Goal: Navigation & Orientation: Find specific page/section

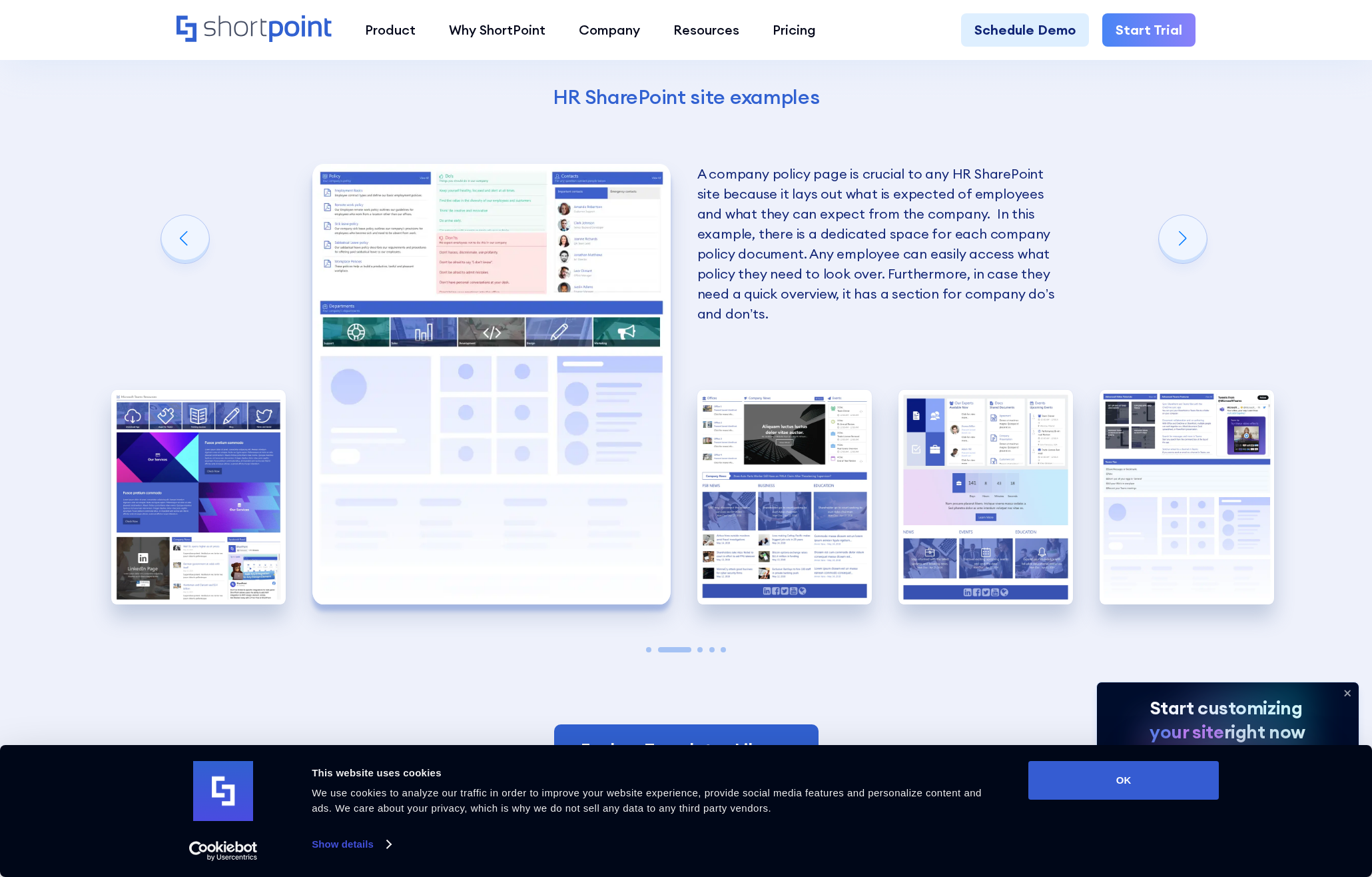
scroll to position [2867, 0]
click at [1353, 688] on icon at bounding box center [1347, 692] width 21 height 21
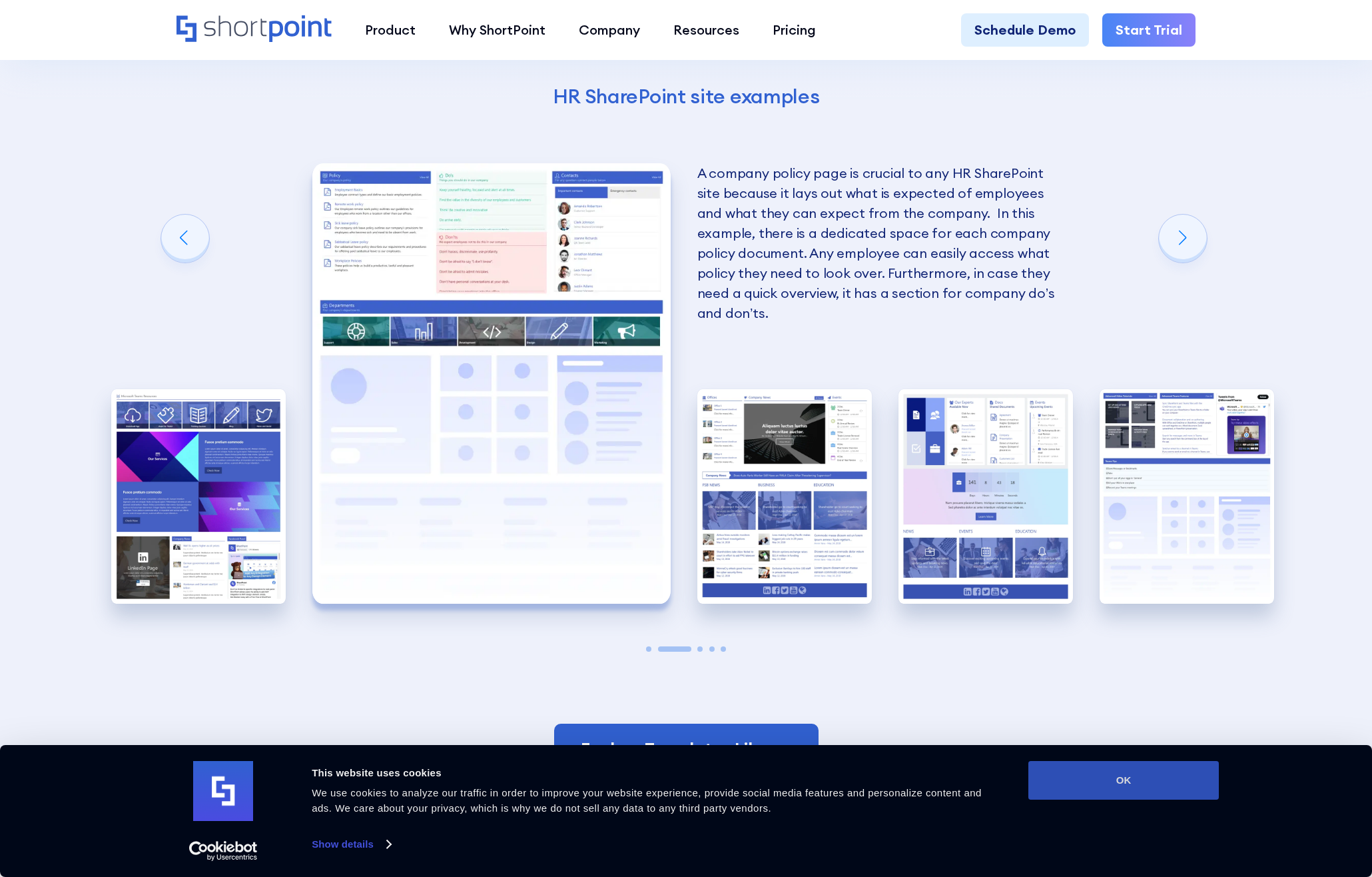
click at [1127, 770] on button "OK" at bounding box center [1123, 780] width 190 height 39
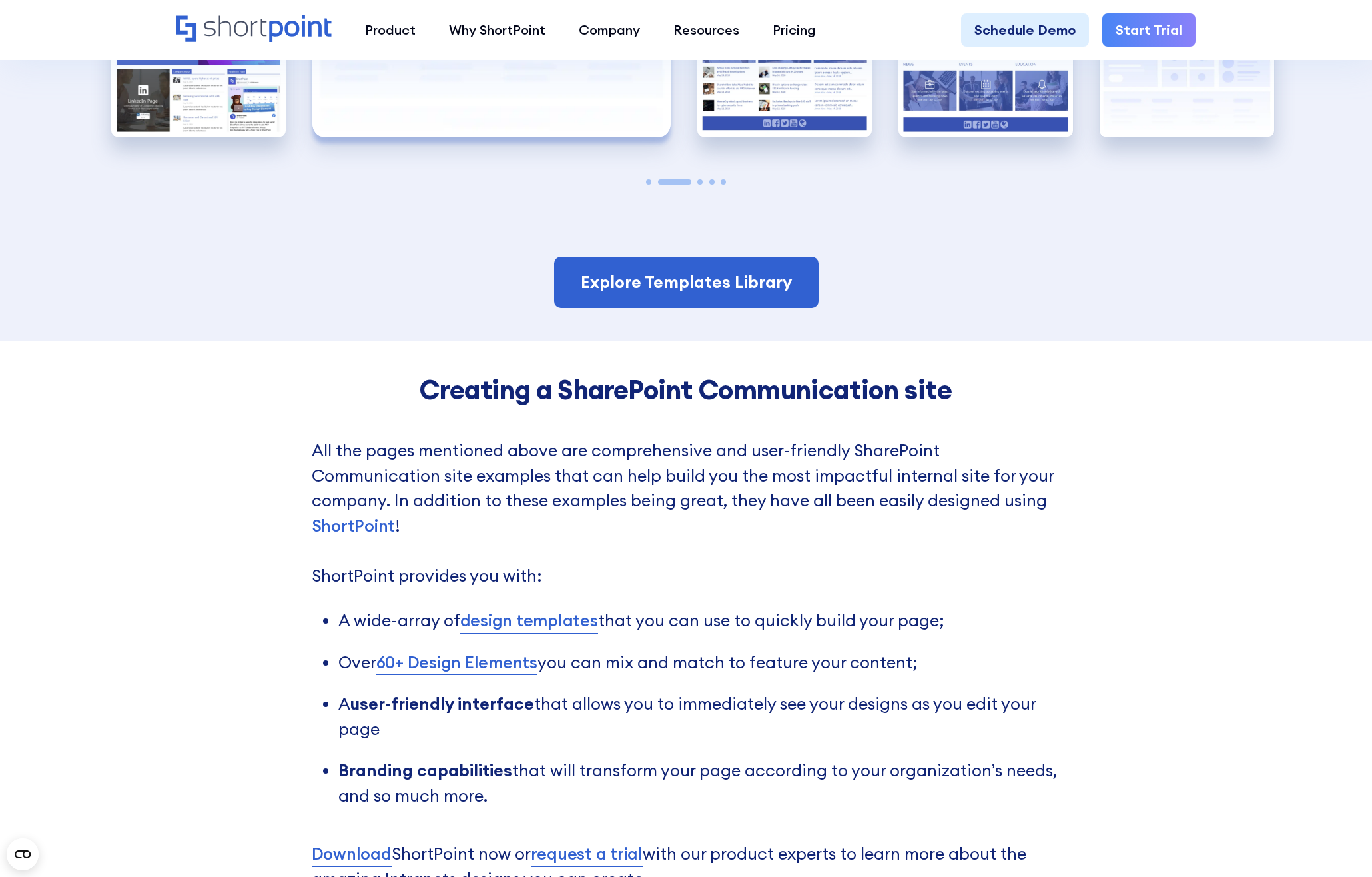
scroll to position [3399, 0]
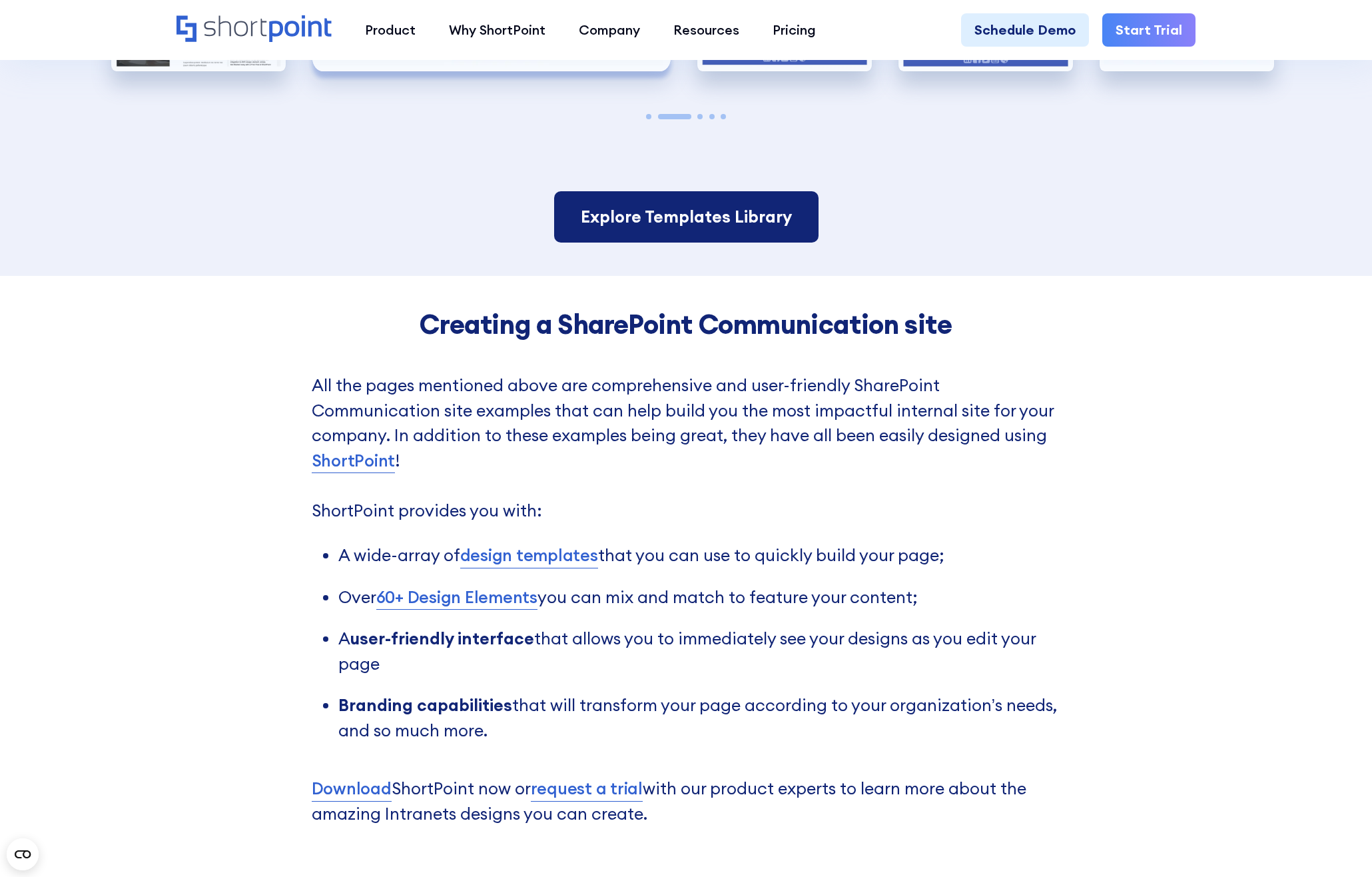
click at [716, 216] on link "Explore Templates Library" at bounding box center [686, 217] width 265 height 52
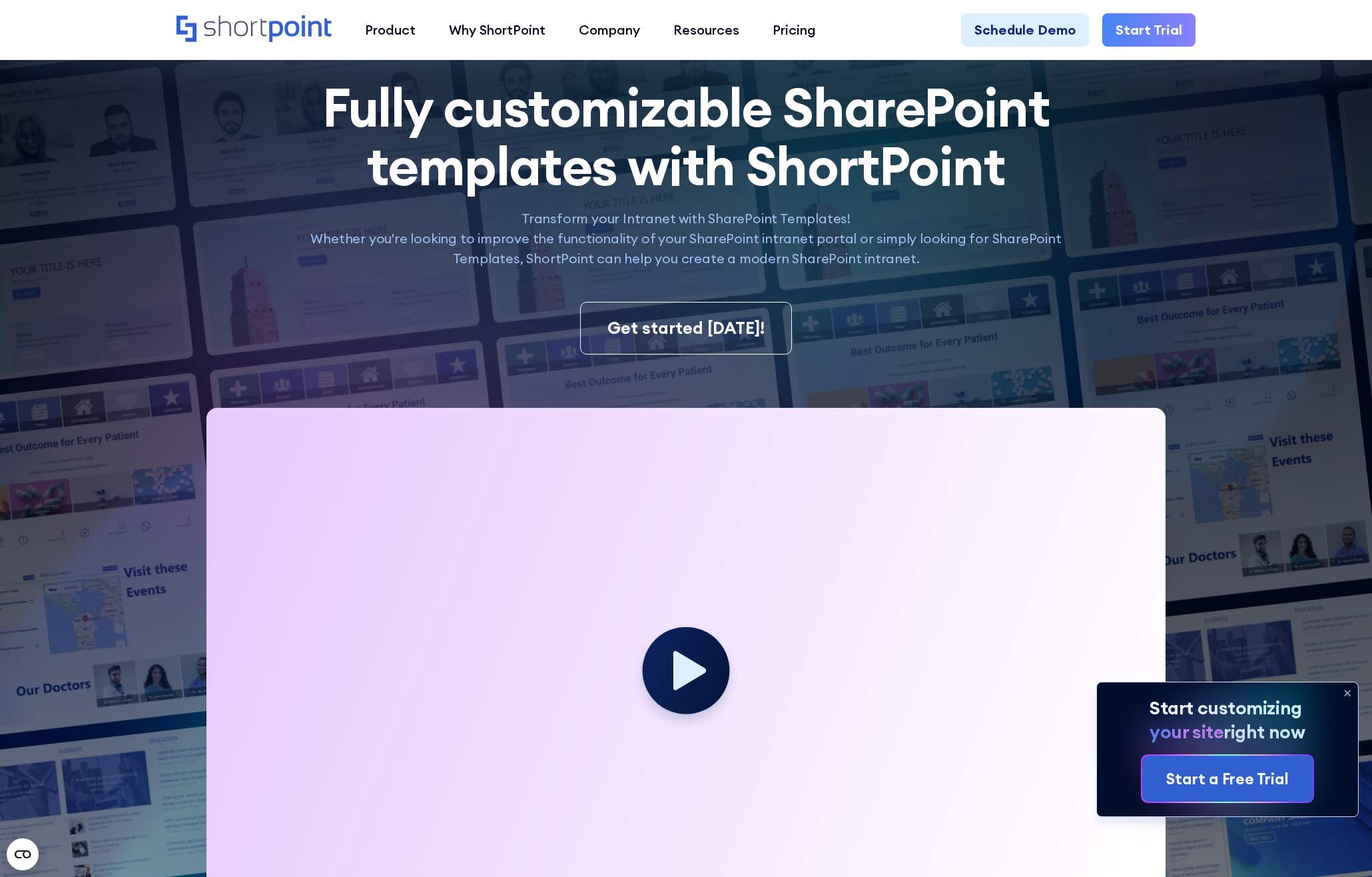
scroll to position [134, 0]
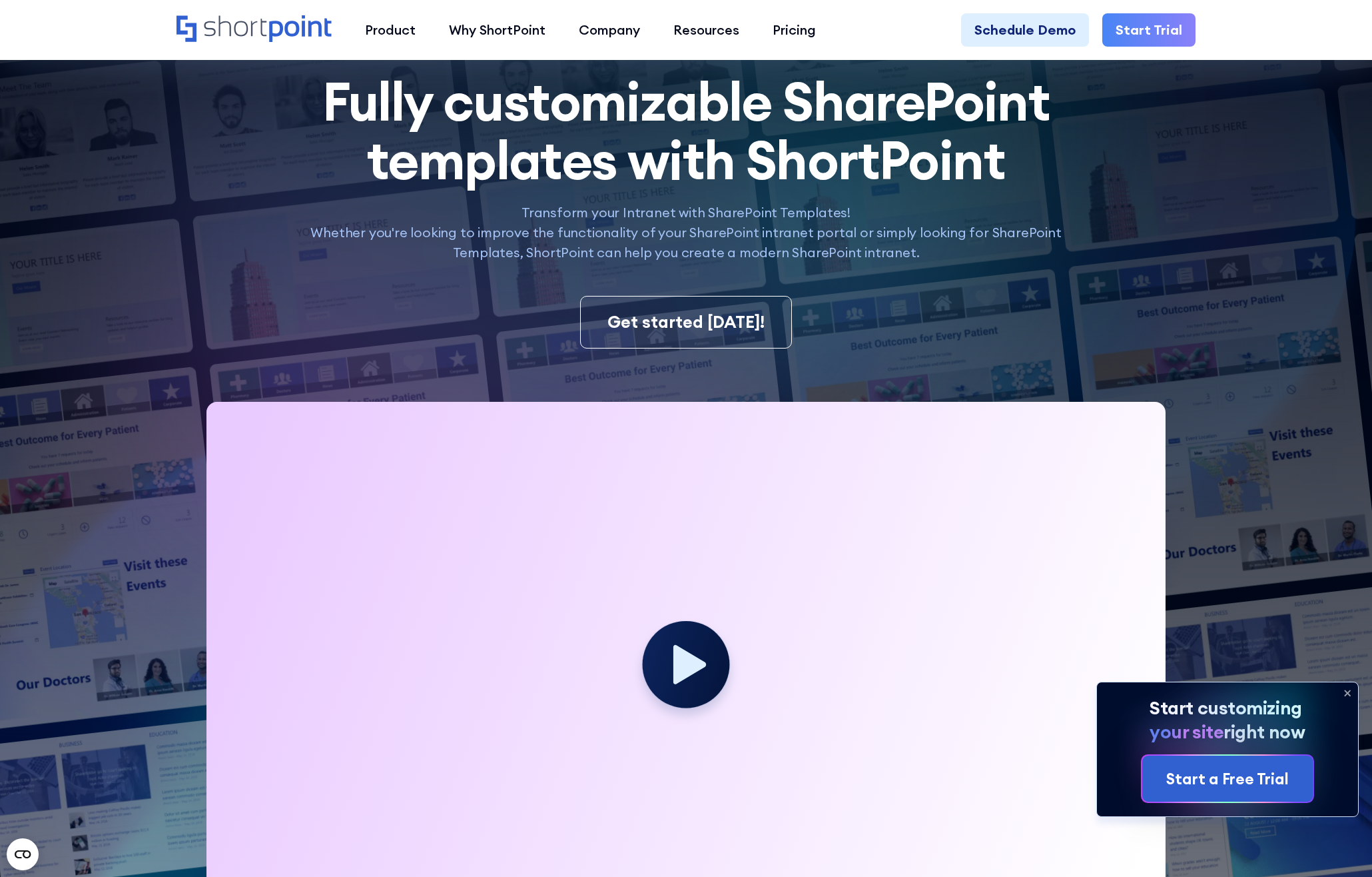
click at [1347, 691] on icon at bounding box center [1347, 692] width 21 height 21
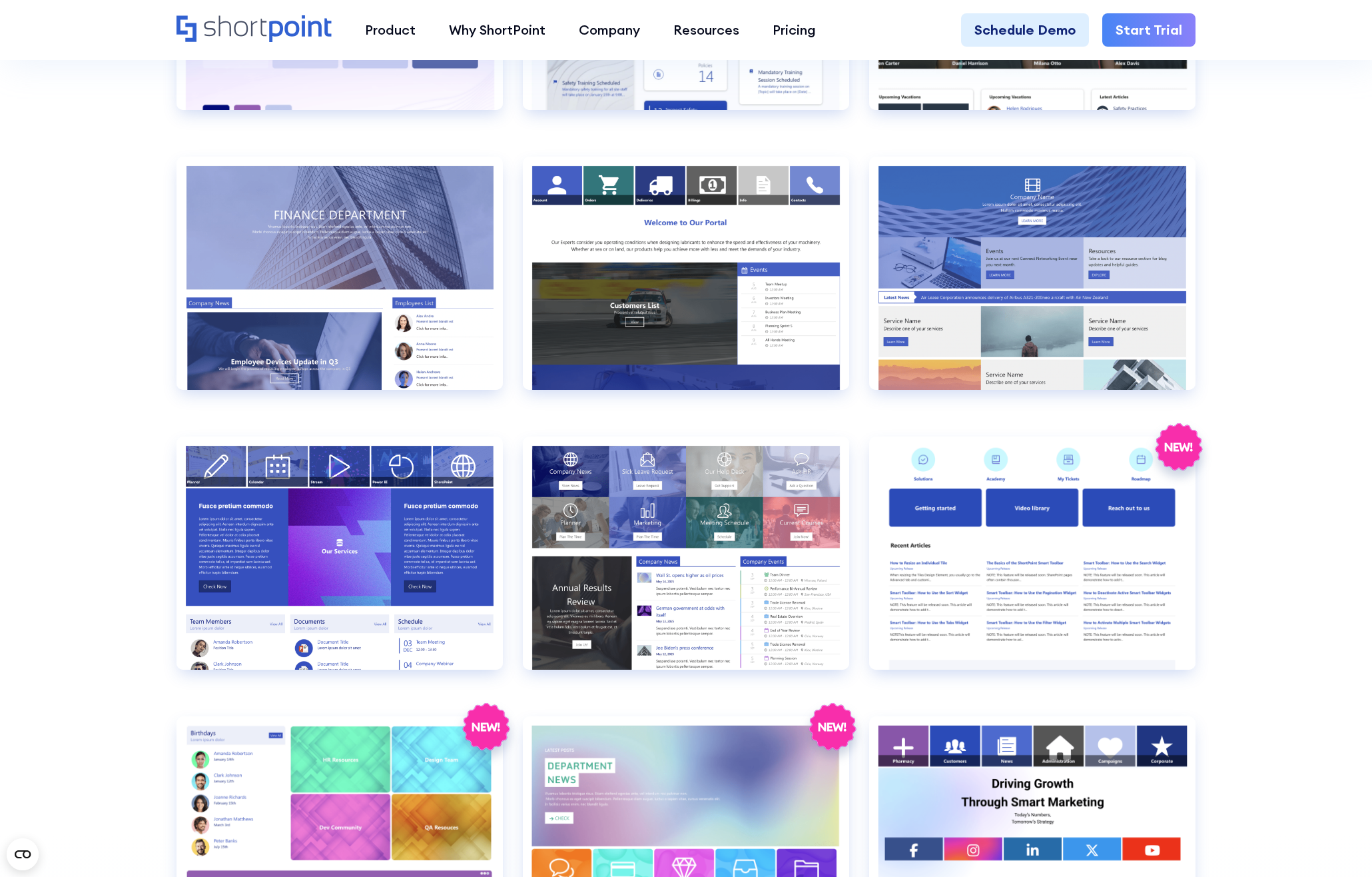
scroll to position [3132, 0]
